Goal: Check status: Check status

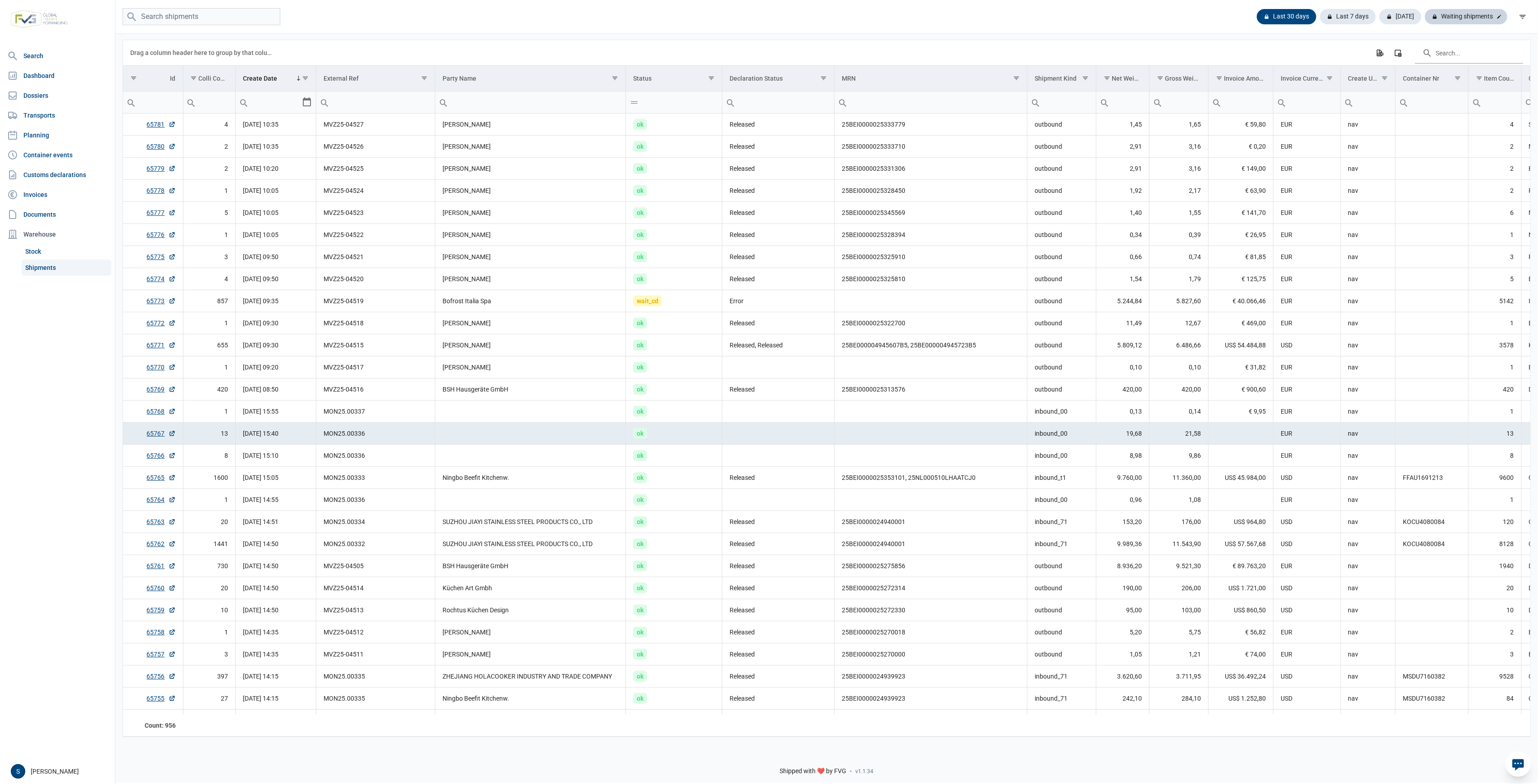
click at [1467, 18] on div "Waiting shipments" at bounding box center [1465, 17] width 83 height 16
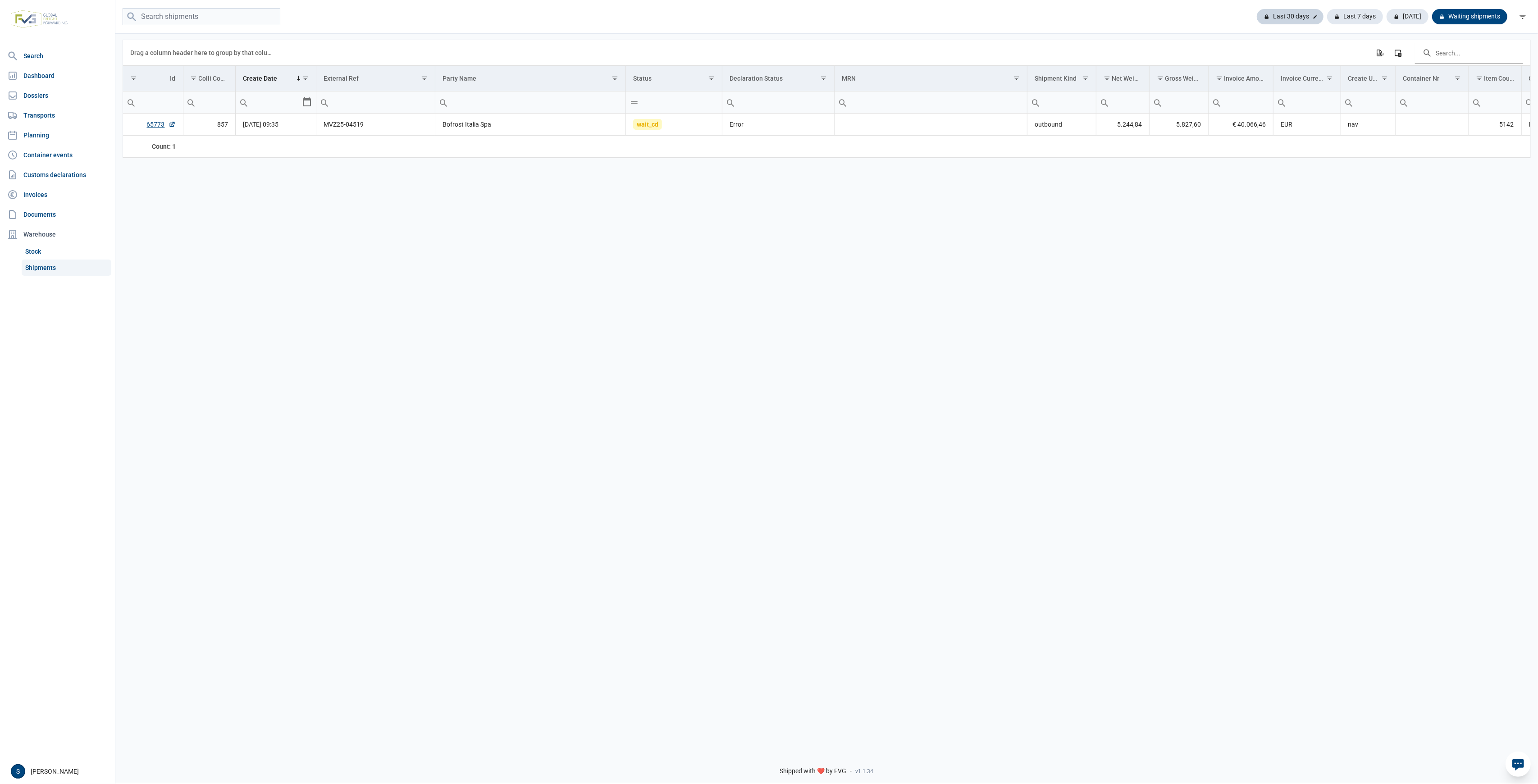
click at [1289, 17] on div "Last 30 days" at bounding box center [1290, 17] width 66 height 16
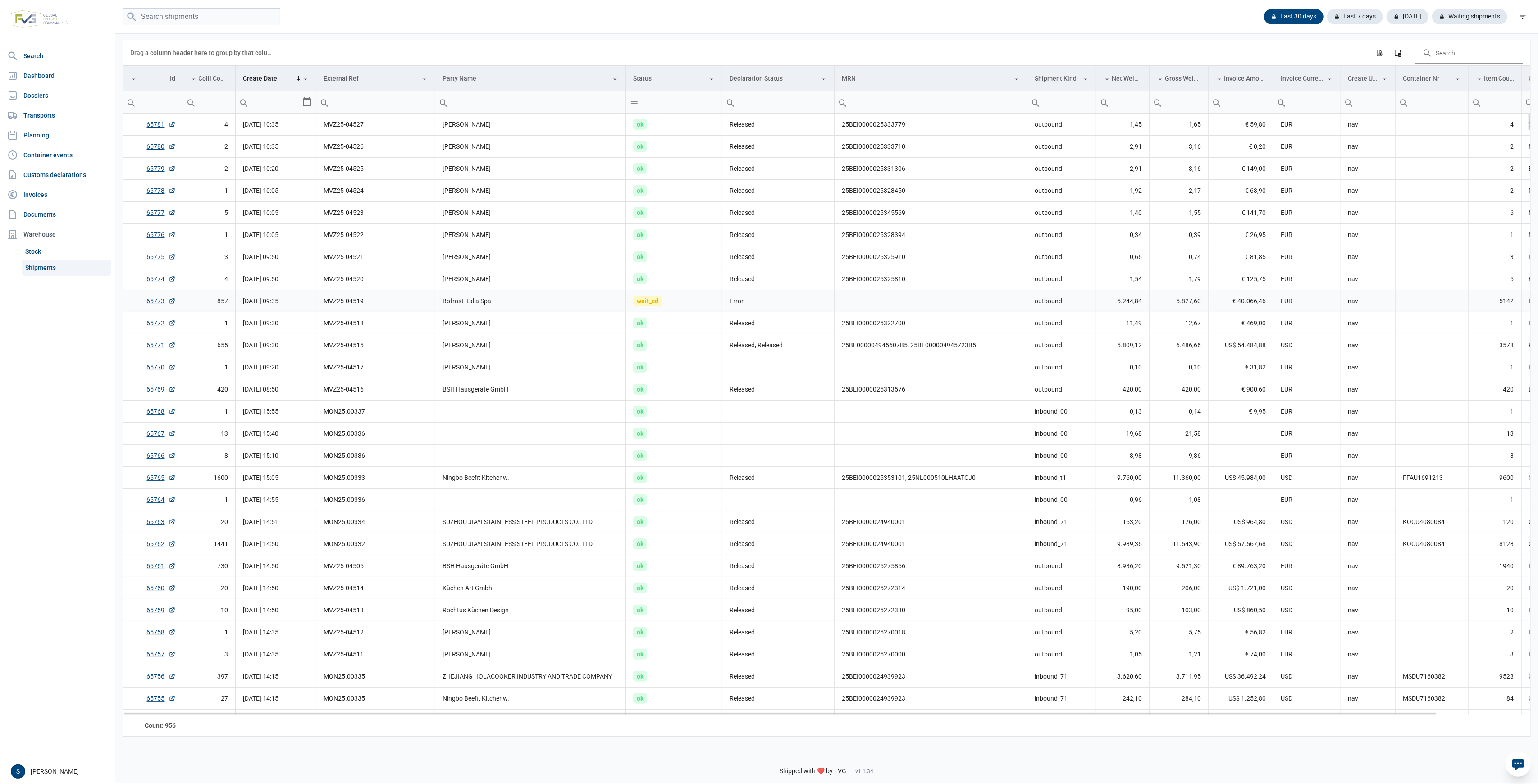
click at [151, 306] on td "65773" at bounding box center [152, 301] width 60 height 22
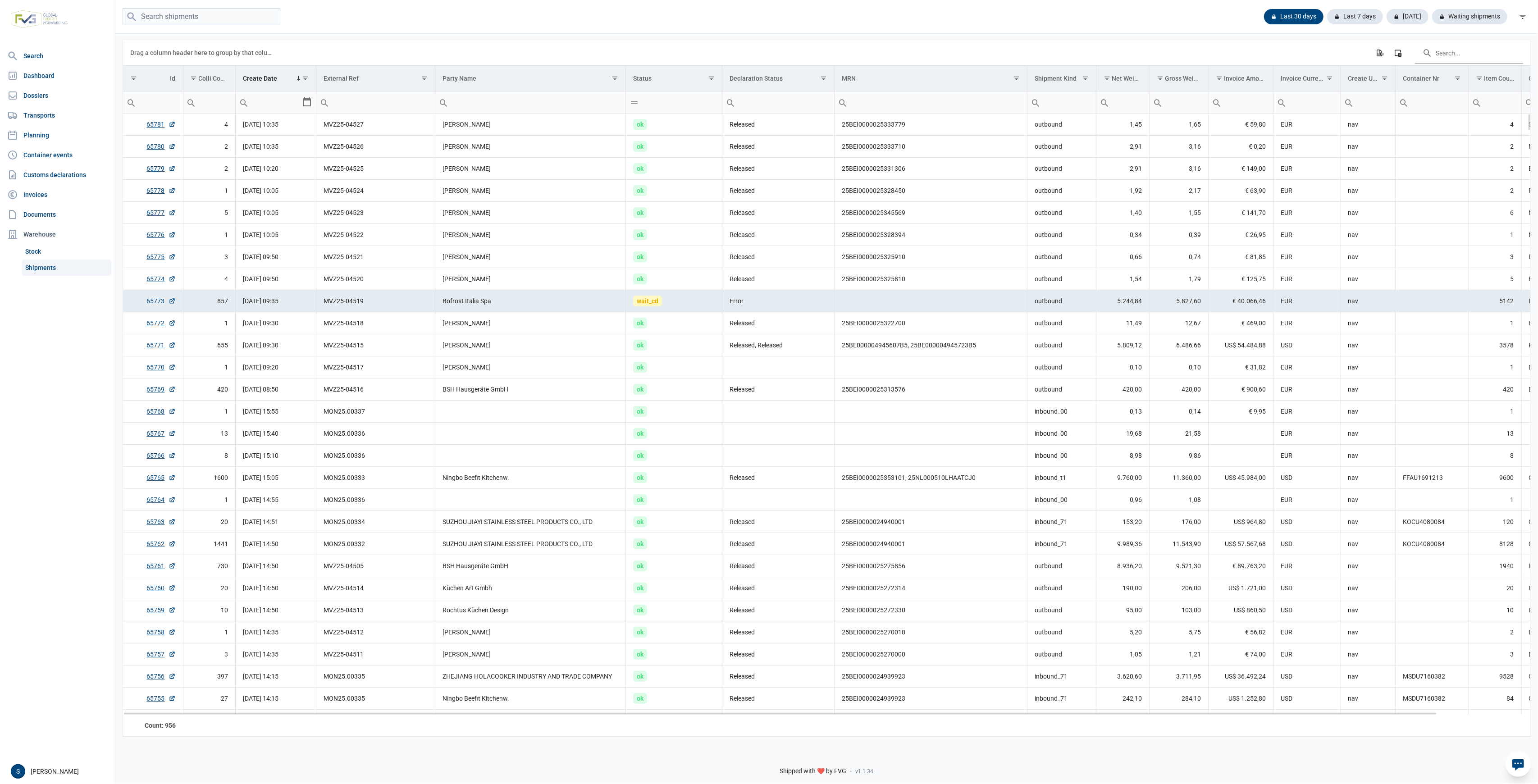
click at [151, 305] on link "65773" at bounding box center [161, 301] width 29 height 9
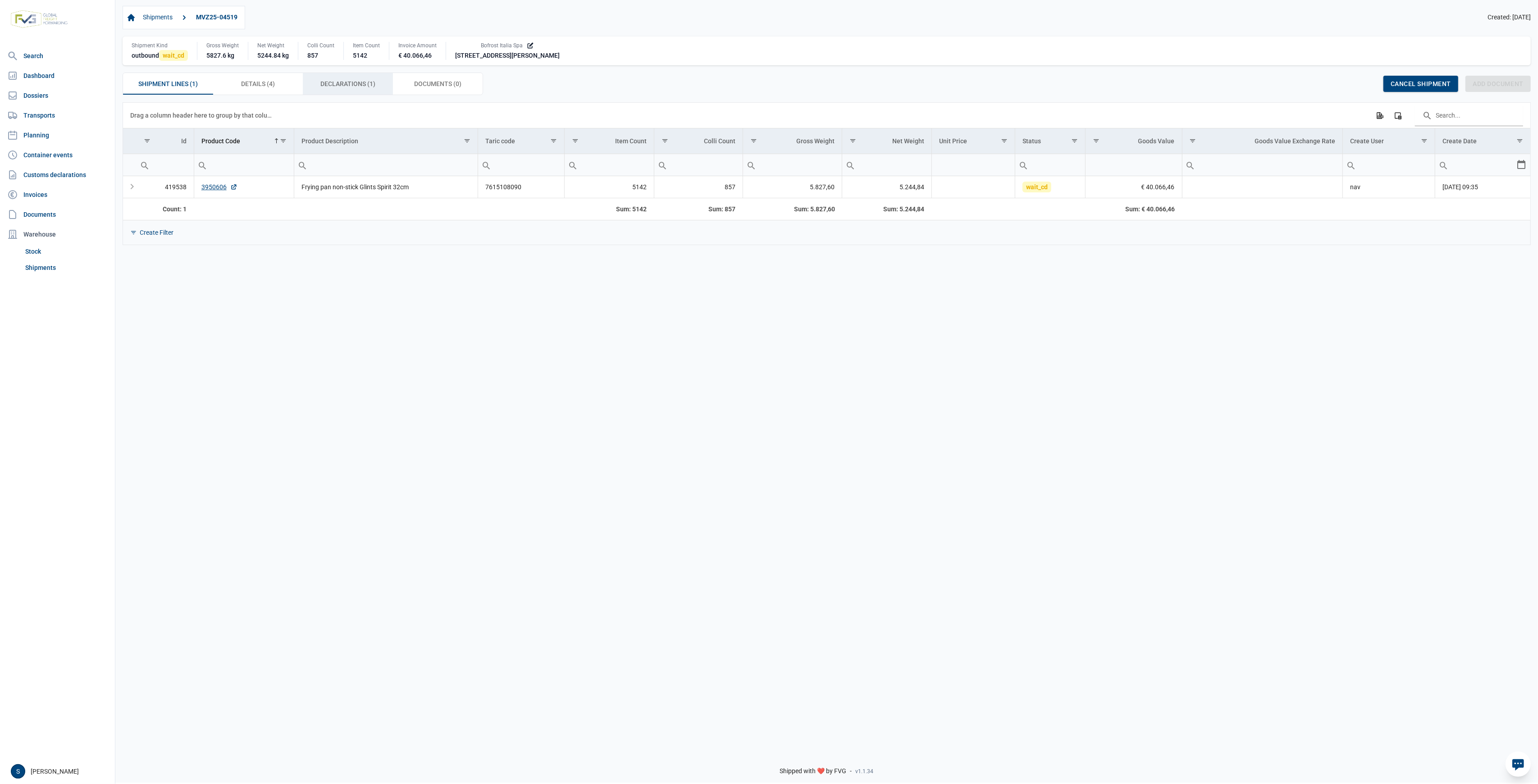
click at [352, 87] on span "Declarations (1) Declarations (1)" at bounding box center [348, 83] width 55 height 11
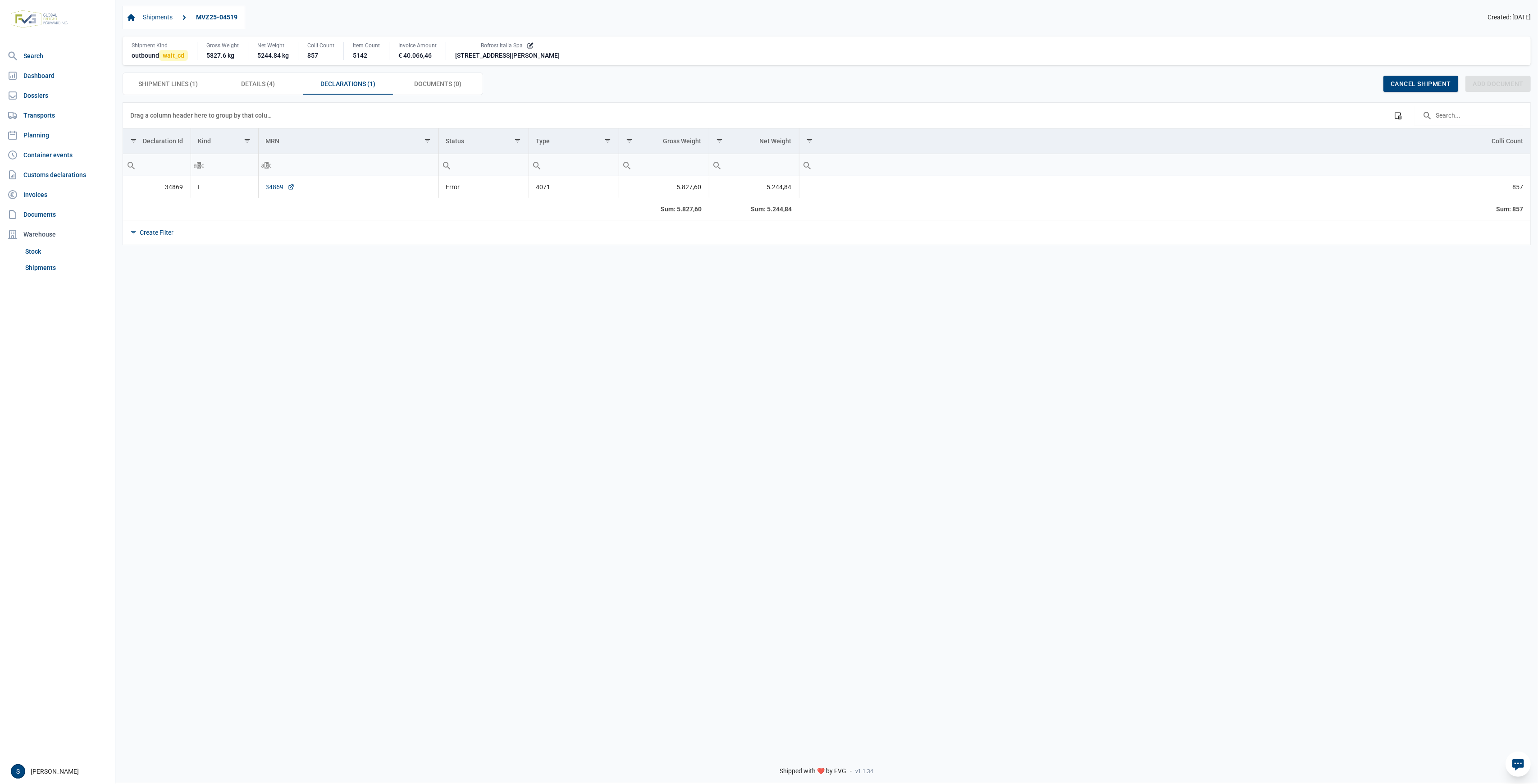
click at [270, 193] on td "34869" at bounding box center [348, 187] width 180 height 22
click at [271, 185] on link "34869" at bounding box center [280, 187] width 29 height 9
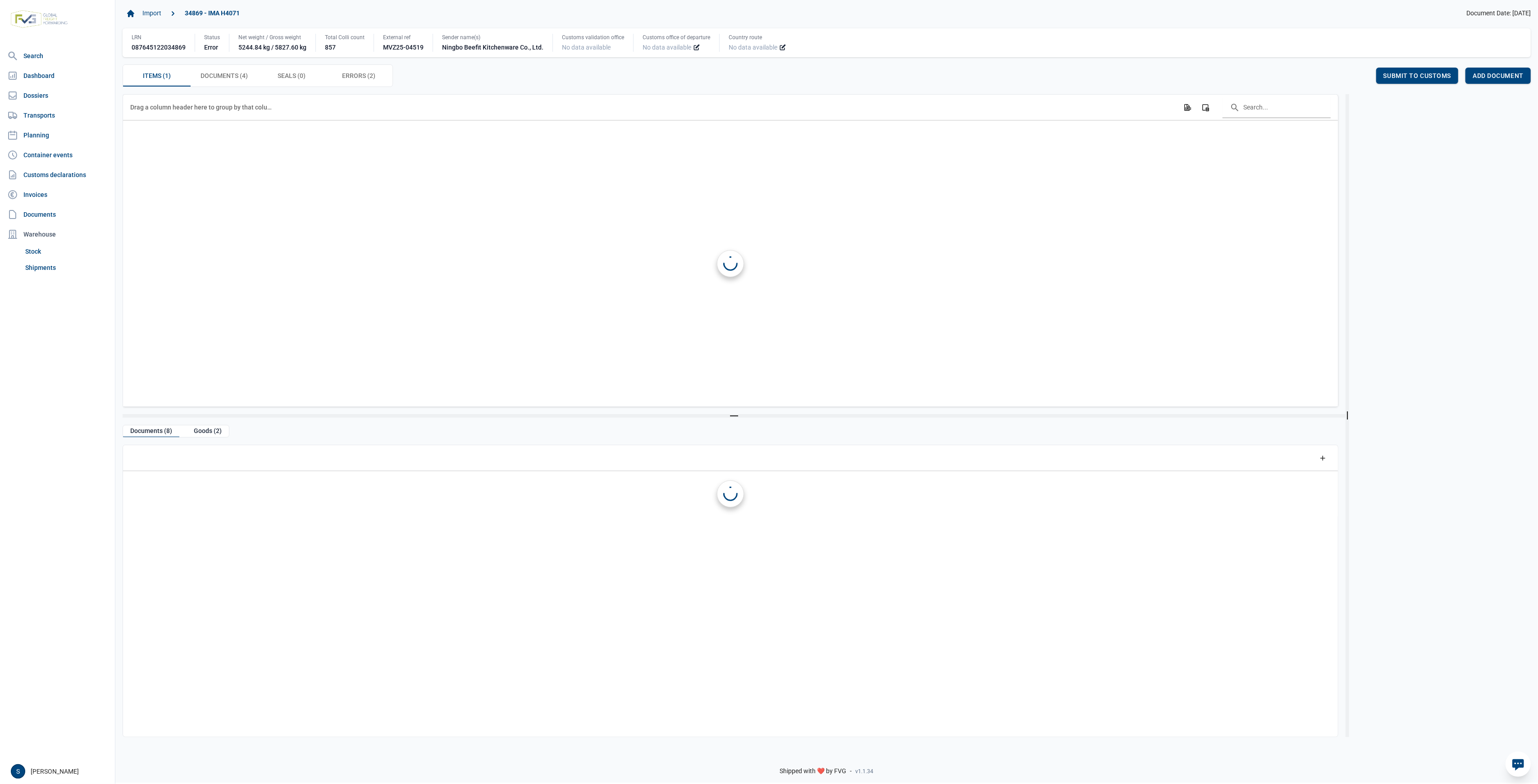
click at [362, 74] on span "Errors (2) Errors (2)" at bounding box center [359, 76] width 33 height 11
